Goal: Task Accomplishment & Management: Use online tool/utility

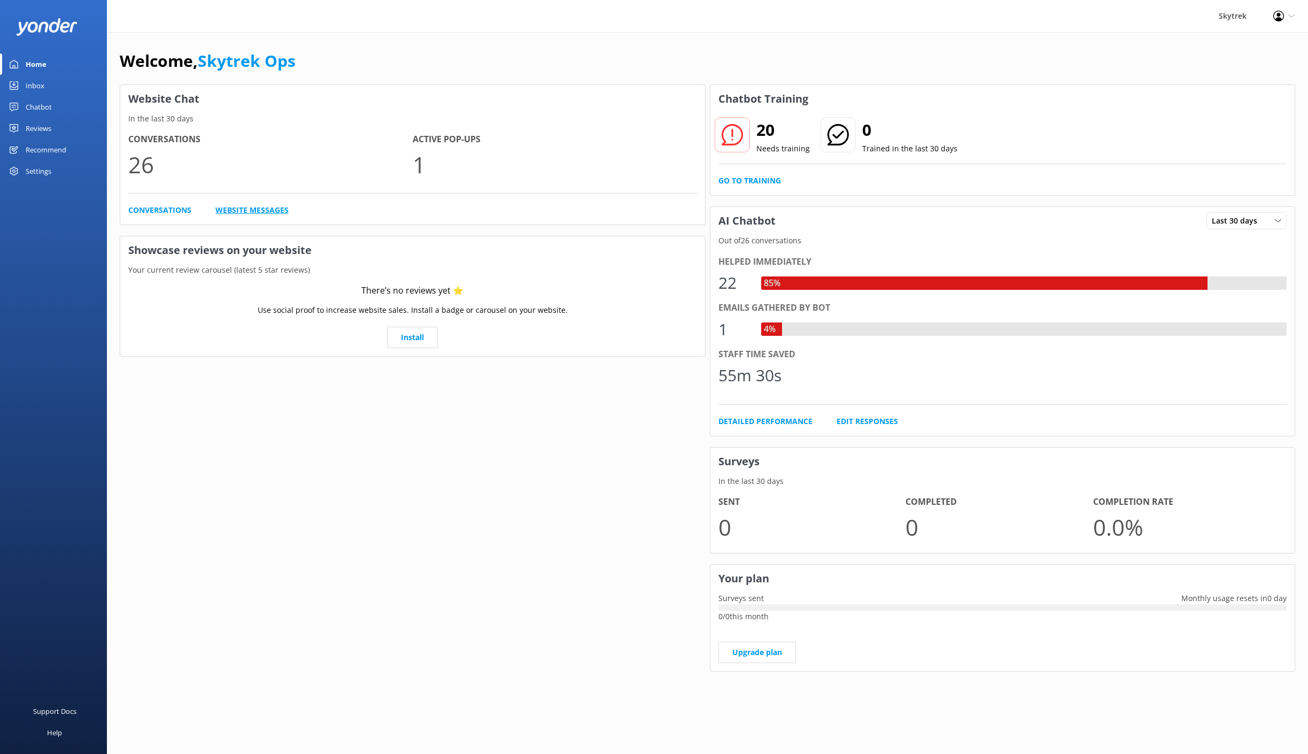
click at [257, 213] on link "Website Messages" at bounding box center [251, 210] width 73 height 12
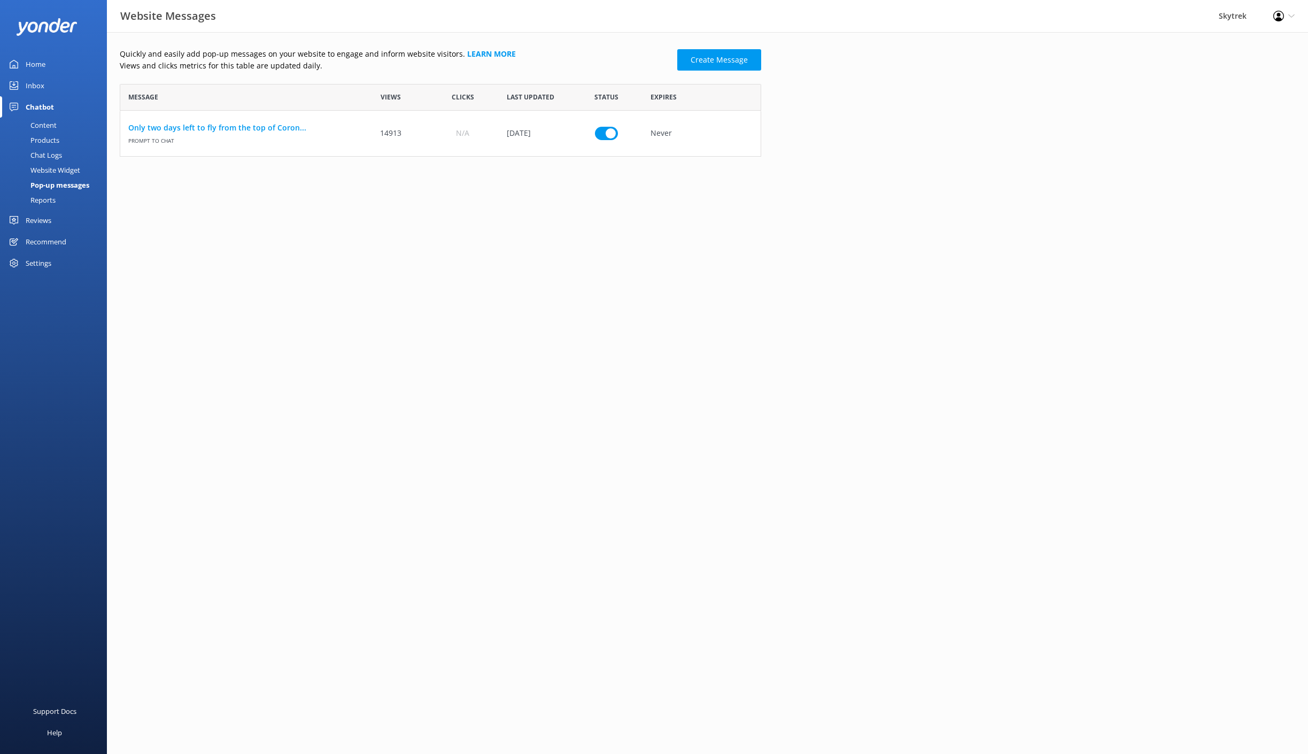
scroll to position [65, 633]
click at [740, 133] on use "row" at bounding box center [740, 133] width 7 height 8
